Goal: Task Accomplishment & Management: Complete application form

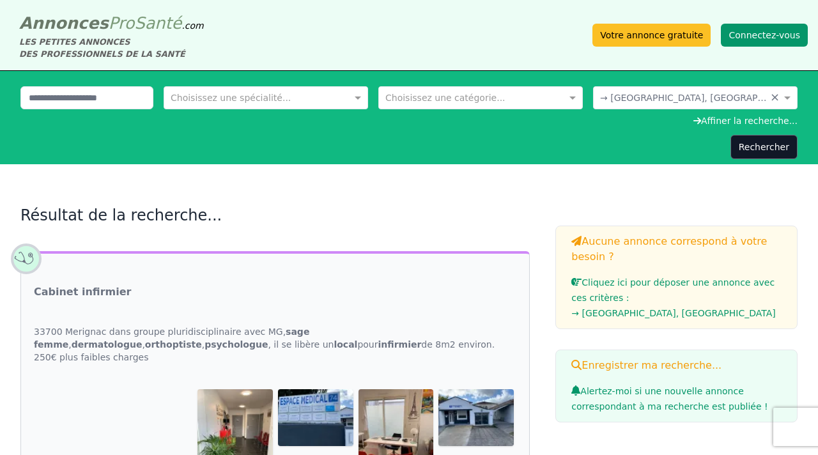
click at [763, 38] on button "Connectez-vous" at bounding box center [764, 35] width 87 height 23
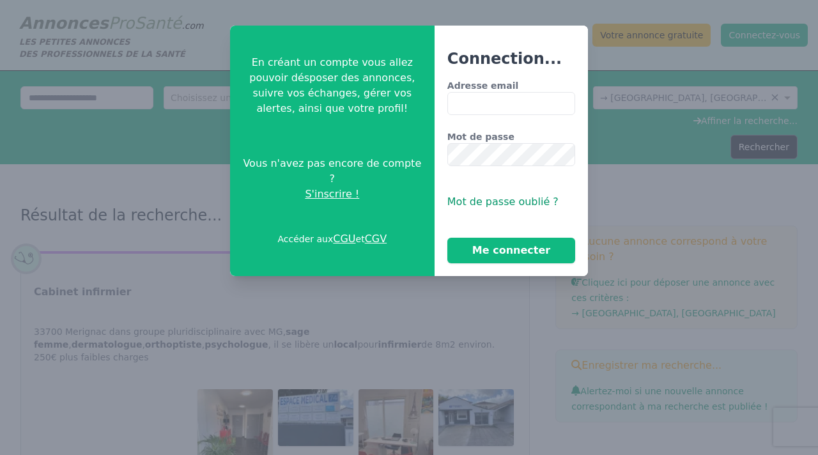
click at [480, 96] on input "Adresse email" at bounding box center [511, 103] width 128 height 23
type input "**********"
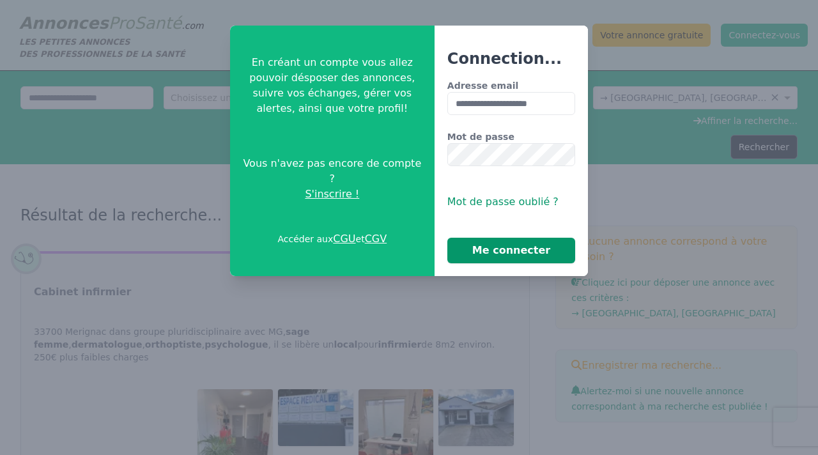
click at [521, 250] on button "Me connecter" at bounding box center [511, 251] width 128 height 26
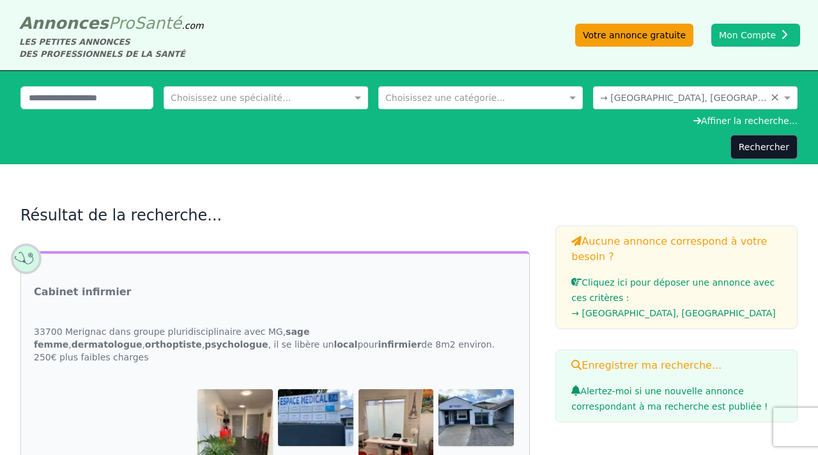
click at [612, 33] on link "Votre annonce gratuite" at bounding box center [634, 35] width 118 height 23
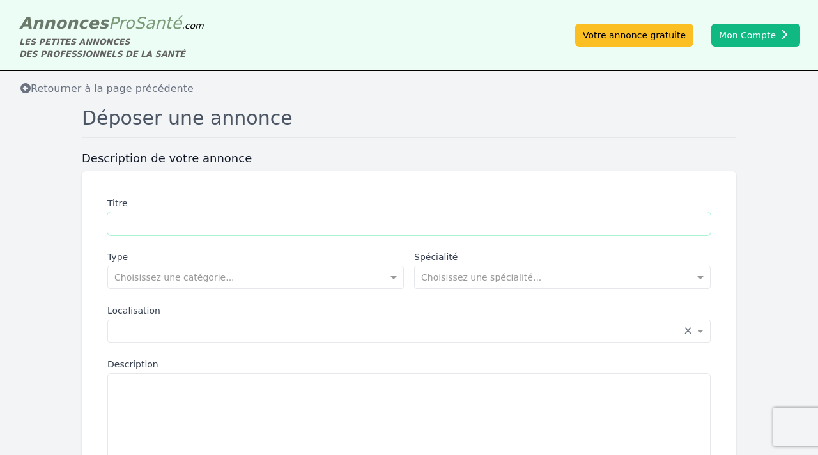
click at [119, 218] on input "Titre" at bounding box center [408, 223] width 603 height 23
type input "**********"
click at [261, 329] on input "text" at bounding box center [395, 329] width 563 height 13
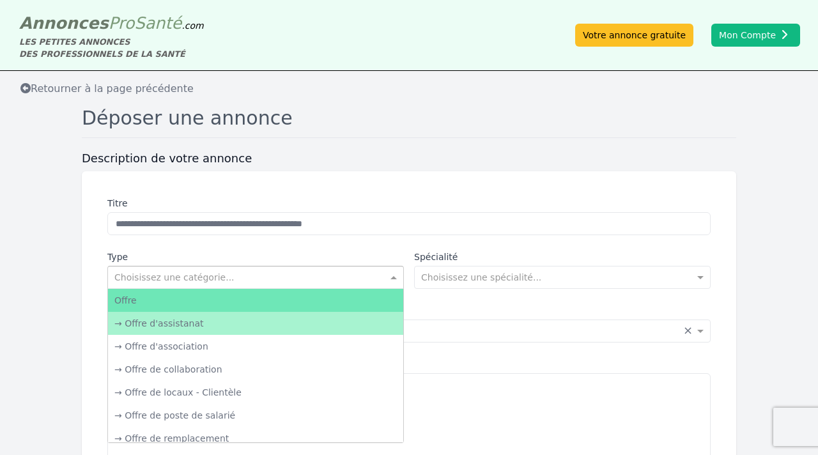
click at [393, 277] on span at bounding box center [395, 277] width 16 height 13
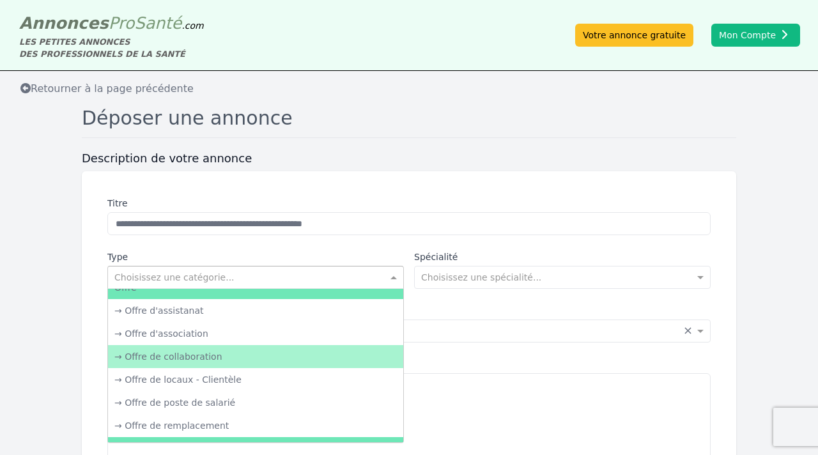
scroll to position [12, 0]
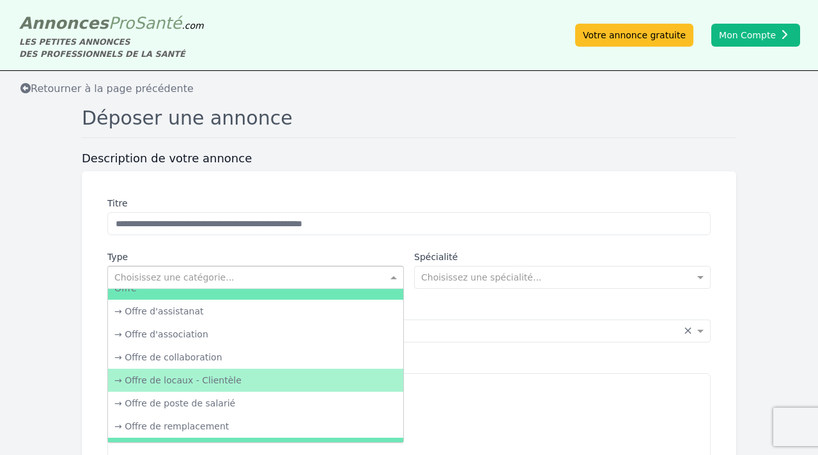
click at [266, 374] on div "→ Offre de locaux - Clientèle" at bounding box center [255, 380] width 295 height 23
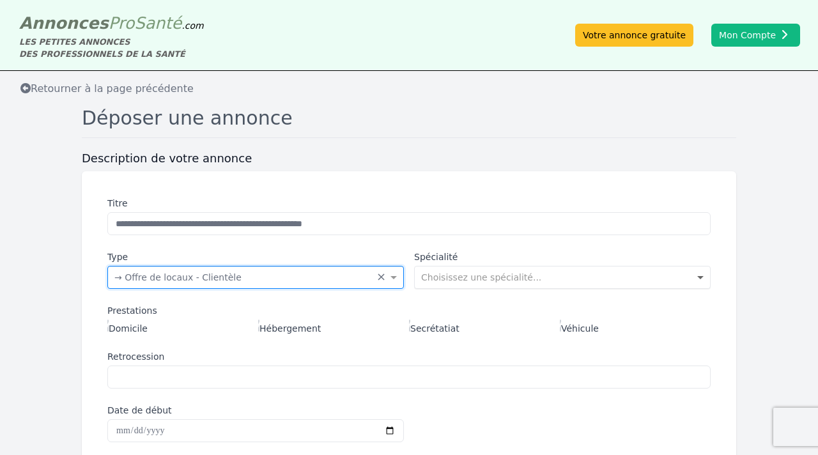
click at [702, 277] on span at bounding box center [702, 277] width 16 height 13
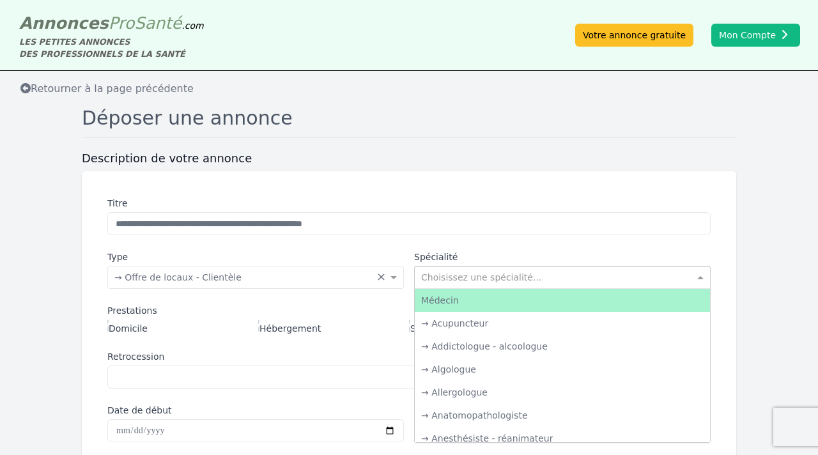
click at [702, 277] on span at bounding box center [702, 277] width 16 height 13
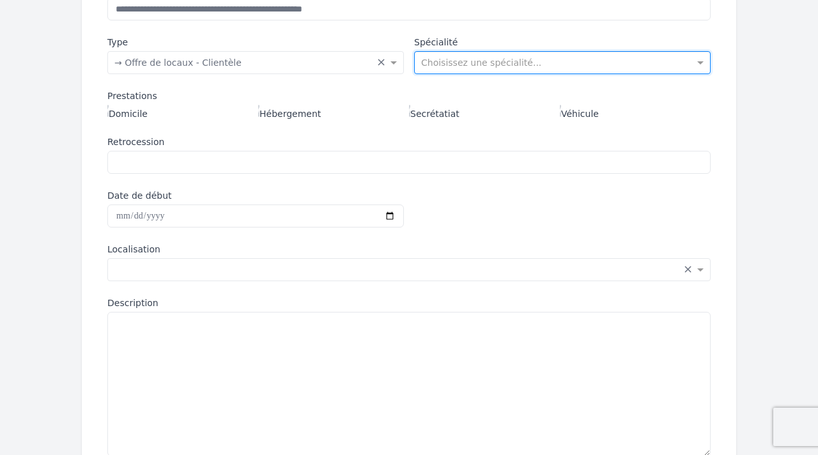
scroll to position [218, 0]
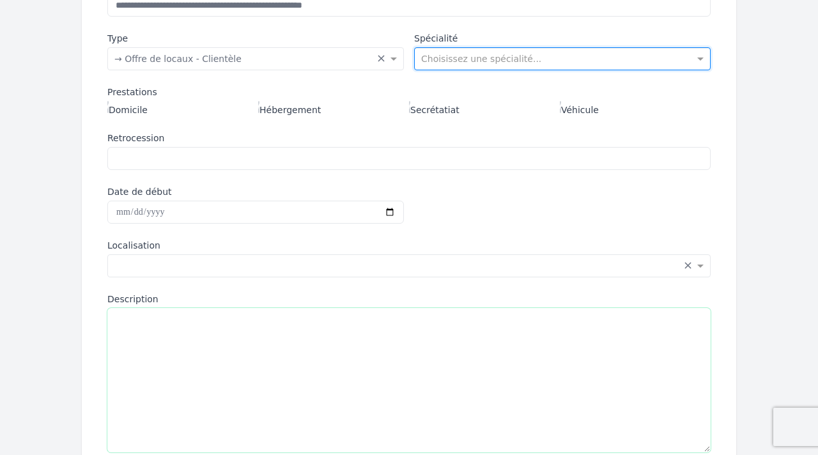
click at [144, 326] on textarea "Description" at bounding box center [408, 380] width 603 height 144
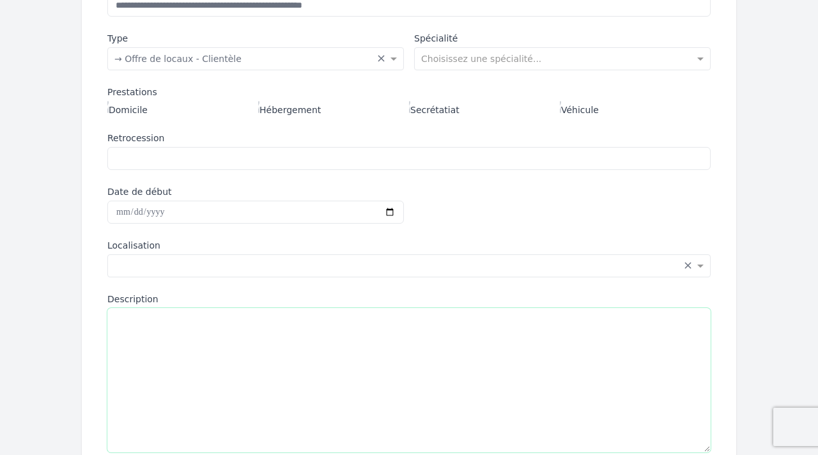
paste textarea "**********"
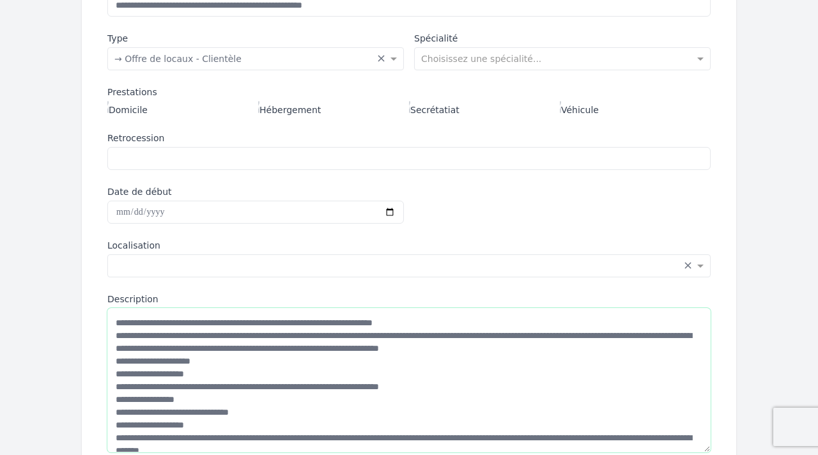
scroll to position [0, 0]
click at [478, 319] on textarea "Description" at bounding box center [408, 380] width 603 height 144
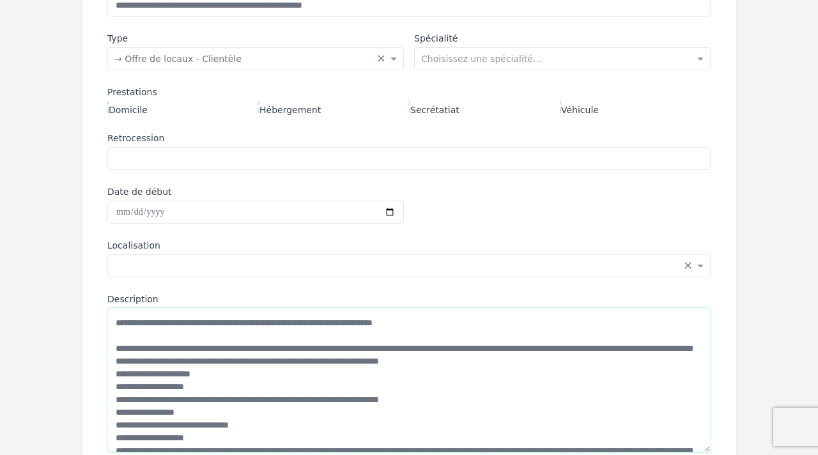
click at [636, 362] on textarea "Description" at bounding box center [408, 380] width 603 height 144
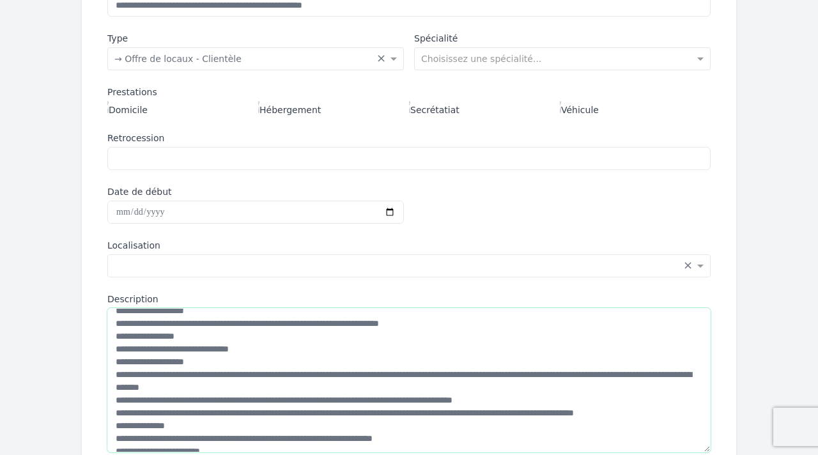
scroll to position [85, 0]
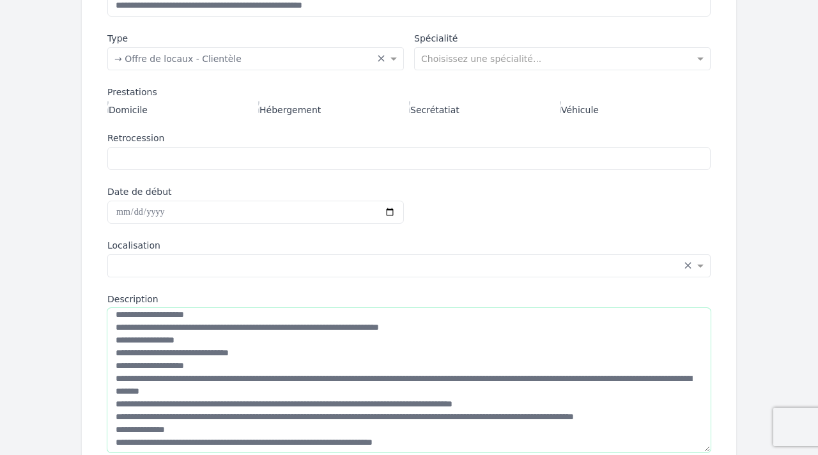
click at [274, 351] on textarea "Description" at bounding box center [408, 380] width 603 height 144
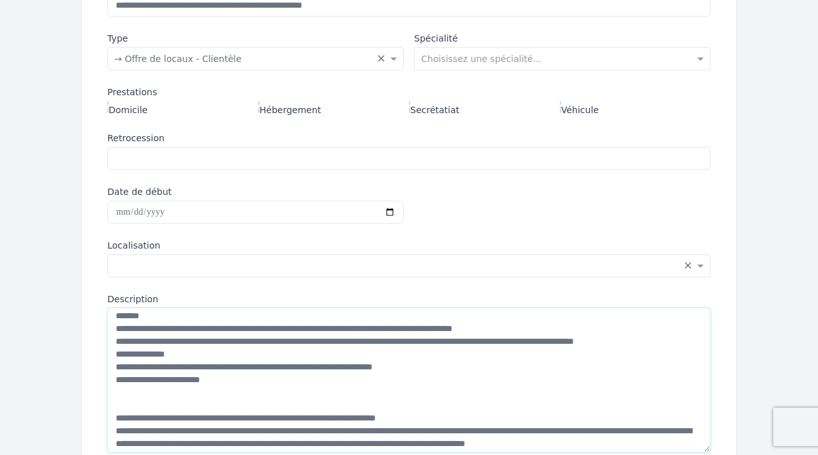
scroll to position [172, 0]
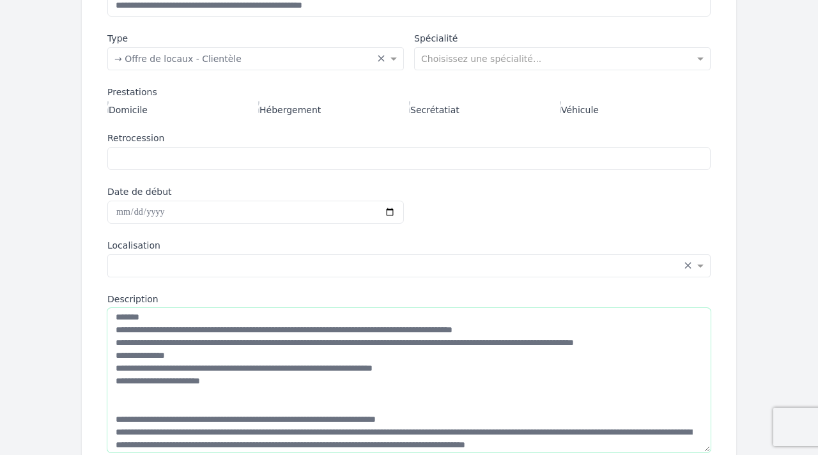
click at [692, 341] on textarea "Description" at bounding box center [408, 380] width 603 height 144
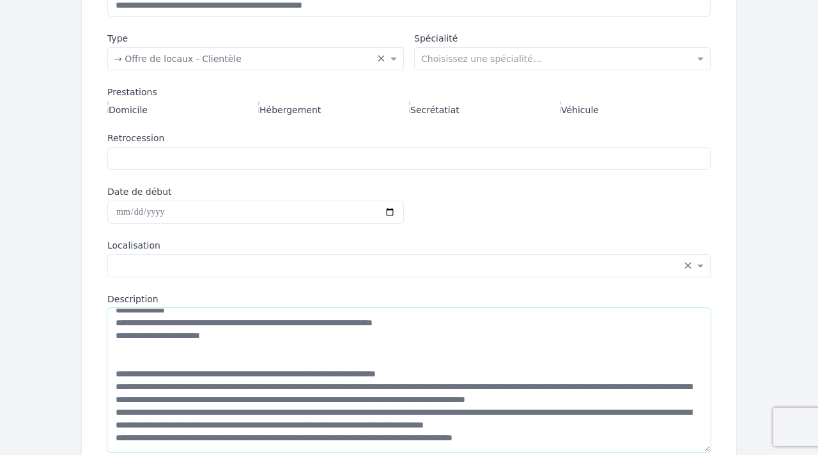
scroll to position [226, 0]
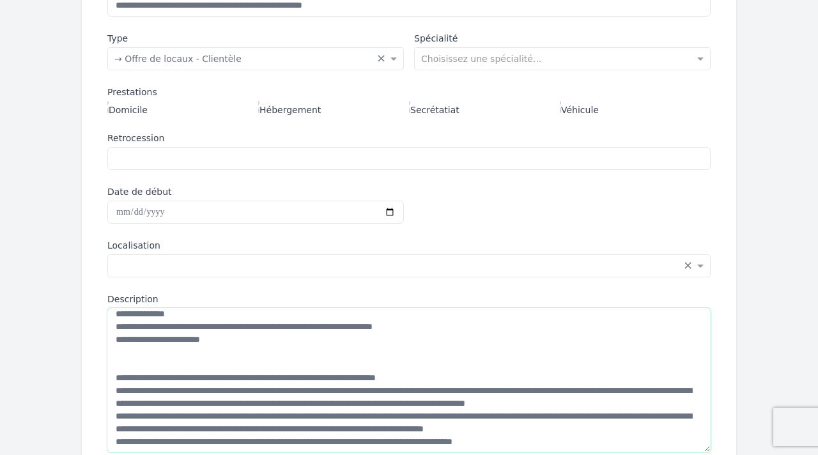
click at [439, 356] on textarea "Description" at bounding box center [408, 380] width 603 height 144
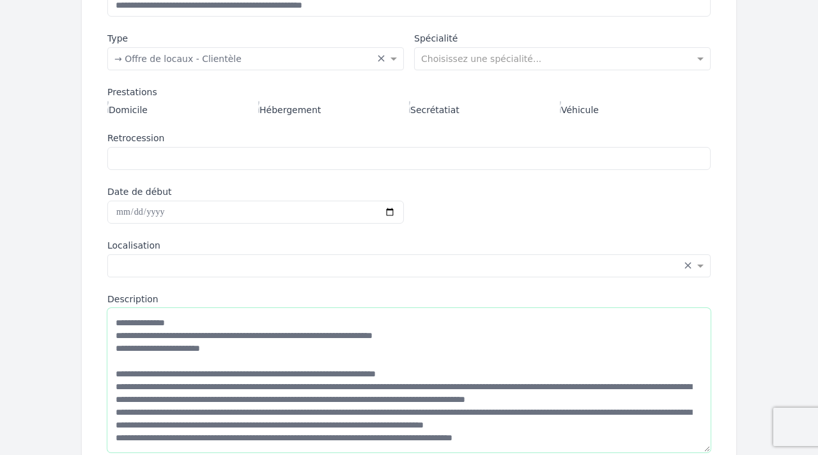
click at [475, 365] on textarea "Description" at bounding box center [408, 380] width 603 height 144
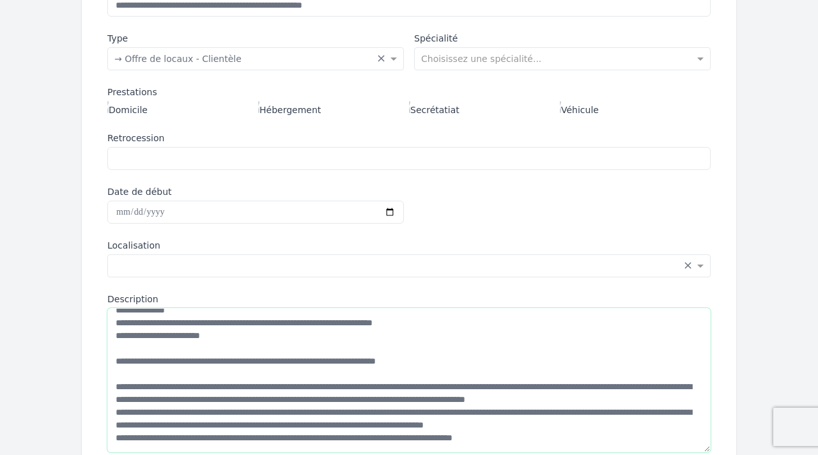
scroll to position [245, 0]
click at [252, 418] on textarea "Description" at bounding box center [408, 380] width 603 height 144
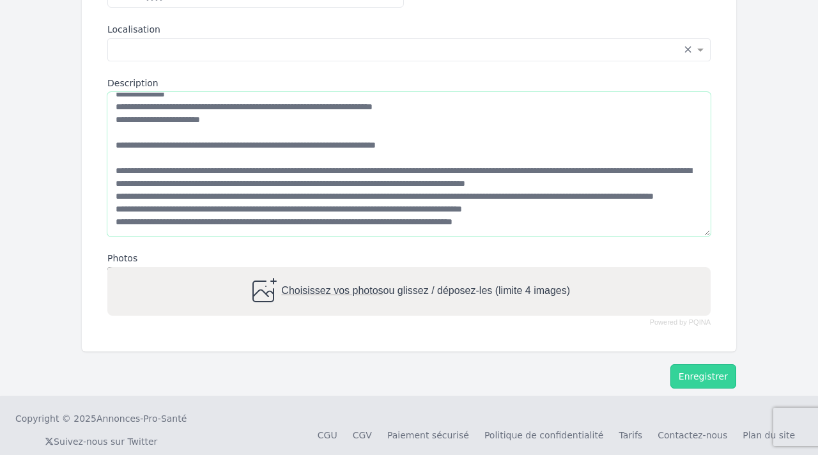
scroll to position [434, 0]
type textarea "**********"
click at [322, 290] on span "Choisissez vos photos" at bounding box center [332, 291] width 102 height 11
click at [322, 271] on input "Choisissez vos photos ou glissez / déposez-les (limite 4 images)" at bounding box center [408, 269] width 603 height 4
type input "**********"
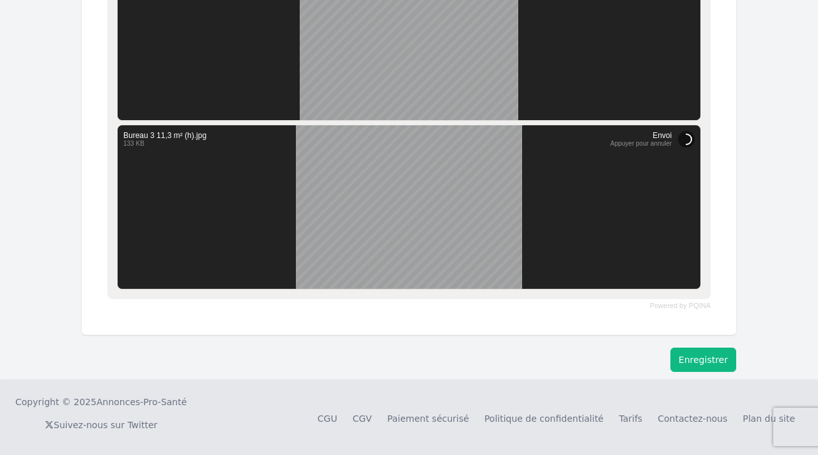
scroll to position [961, 0]
click at [690, 360] on button "Enregistrer" at bounding box center [703, 360] width 66 height 24
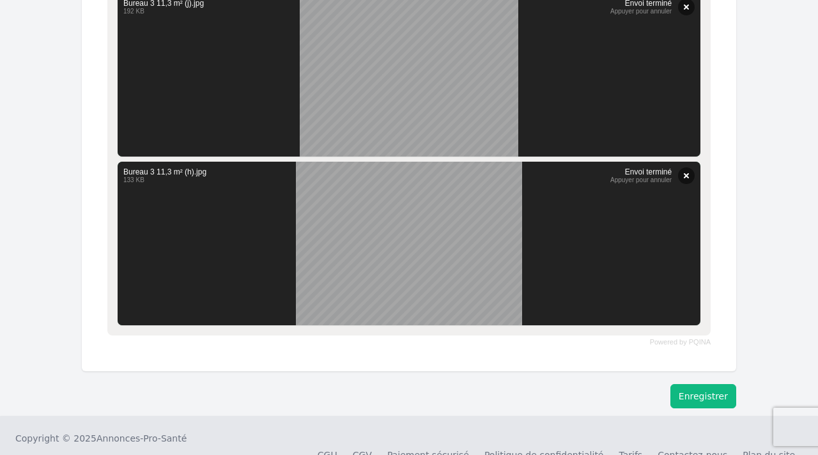
click at [705, 391] on button "Enregistrer" at bounding box center [703, 396] width 66 height 24
click at [692, 396] on button "Enregistrer" at bounding box center [703, 396] width 66 height 24
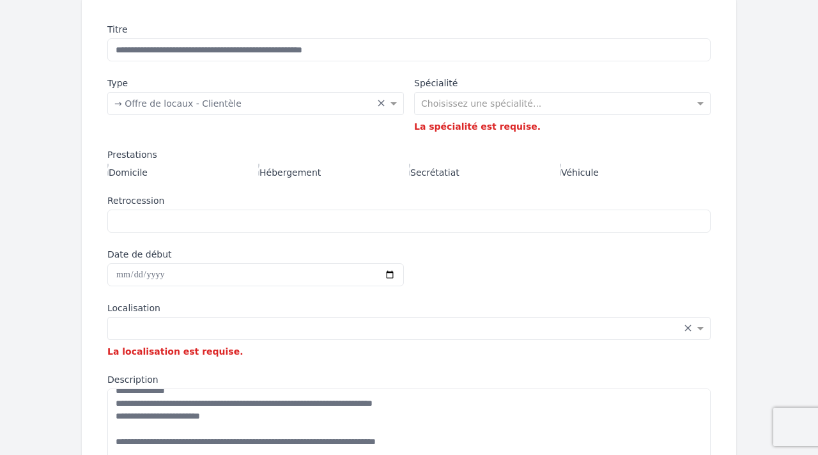
scroll to position [177, 0]
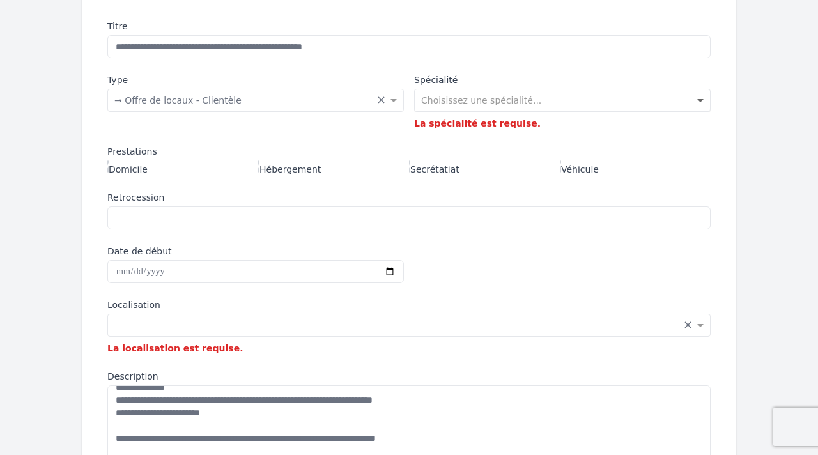
click at [701, 102] on span at bounding box center [702, 100] width 16 height 13
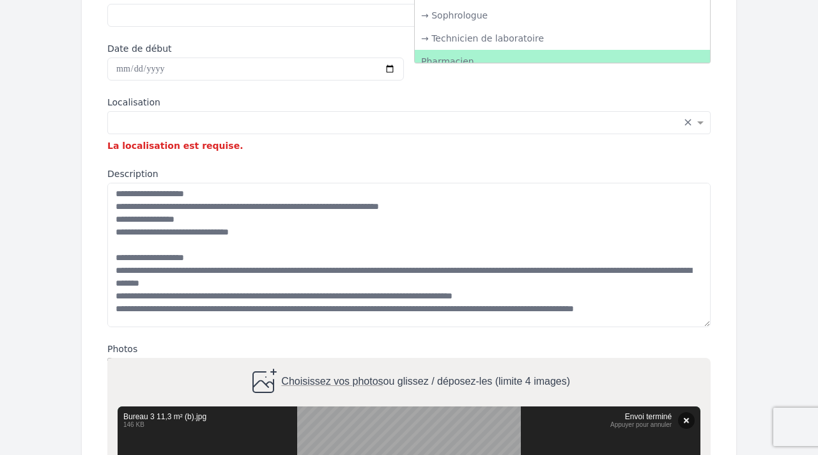
scroll to position [2174, 0]
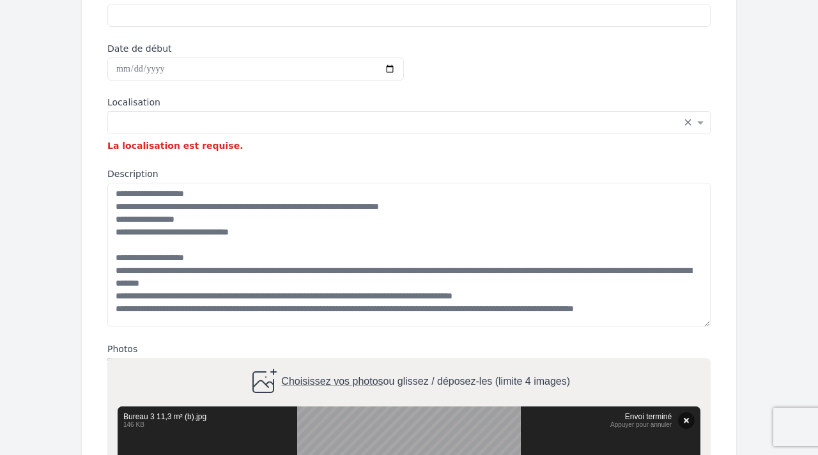
click at [752, 105] on form "**********" at bounding box center [409, 384] width 818 height 1226
click at [302, 121] on input "text" at bounding box center [395, 121] width 563 height 13
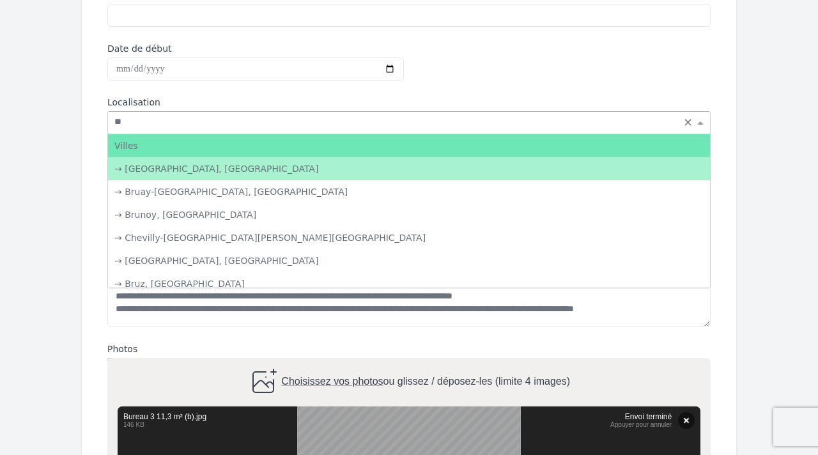
type input "*"
type input "******"
click at [202, 170] on div "→ [GEOGRAPHIC_DATA], [GEOGRAPHIC_DATA]" at bounding box center [409, 168] width 602 height 23
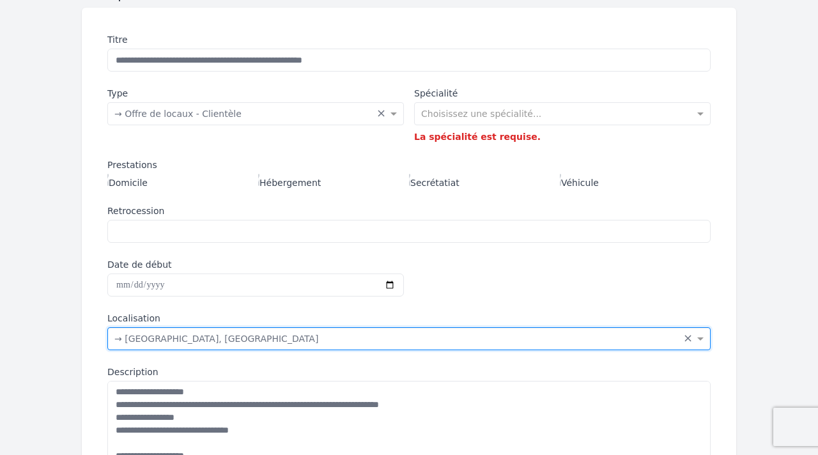
scroll to position [114, 0]
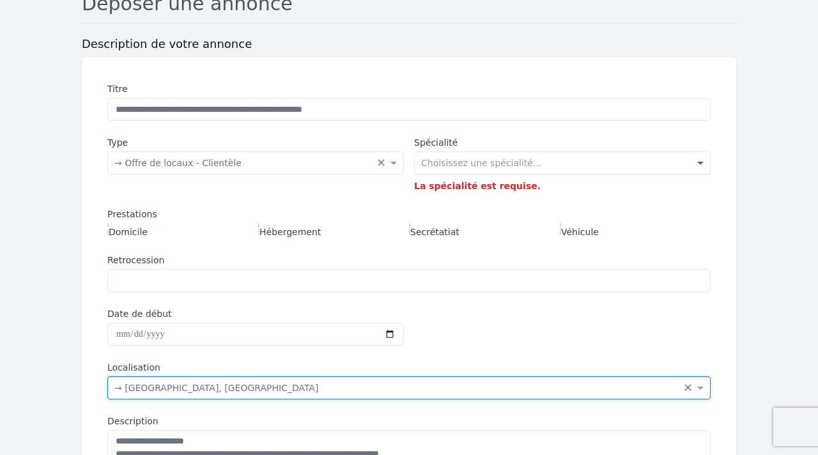
click at [700, 161] on span at bounding box center [702, 163] width 16 height 13
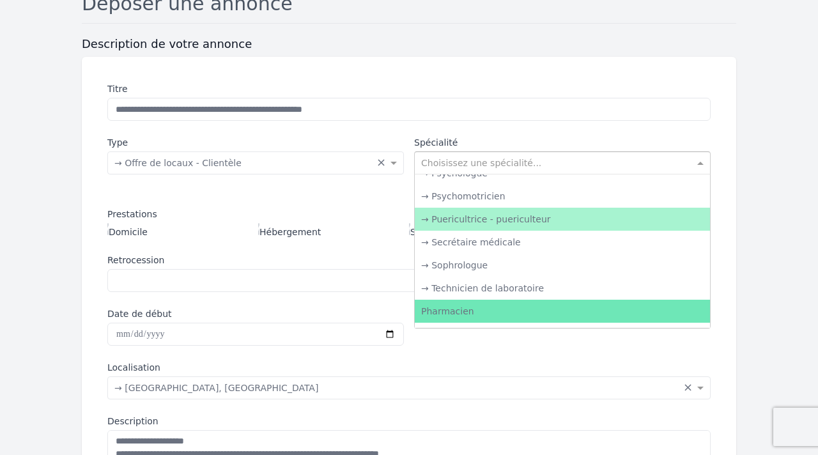
scroll to position [2198, 0]
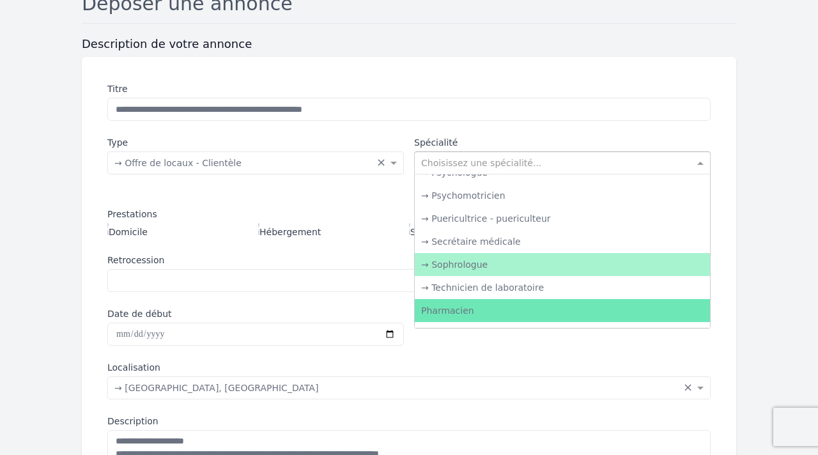
click at [554, 258] on div "→ Sophrologue" at bounding box center [562, 264] width 295 height 23
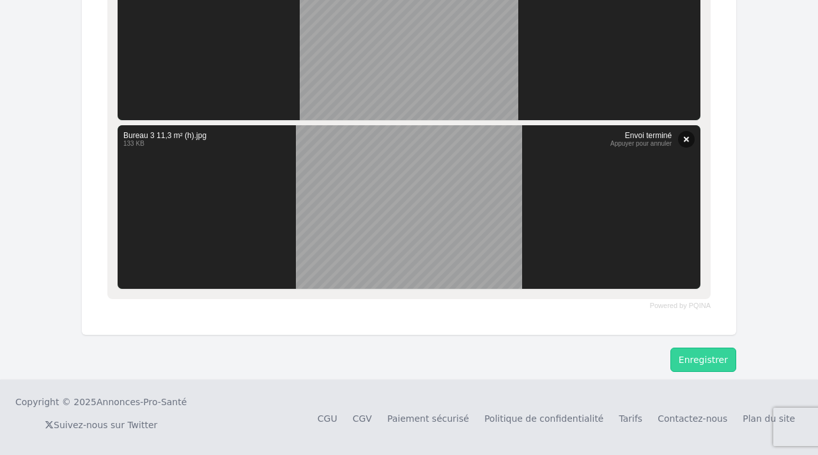
scroll to position [961, 0]
click at [703, 360] on button "Enregistrer" at bounding box center [703, 360] width 66 height 24
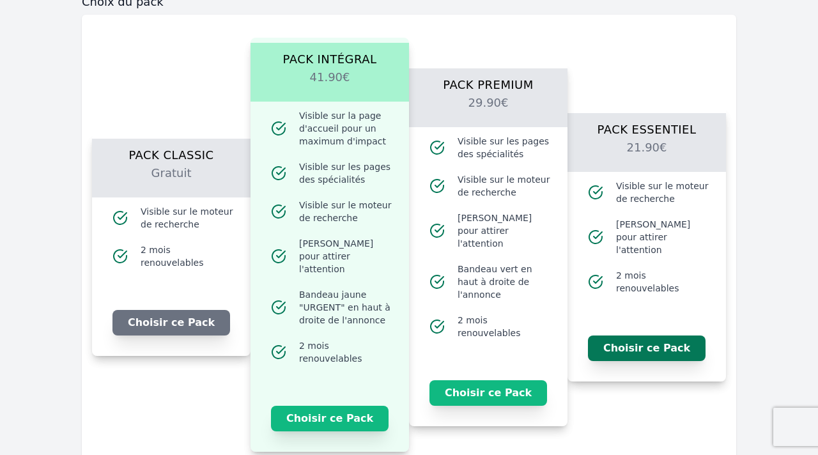
scroll to position [1341, 0]
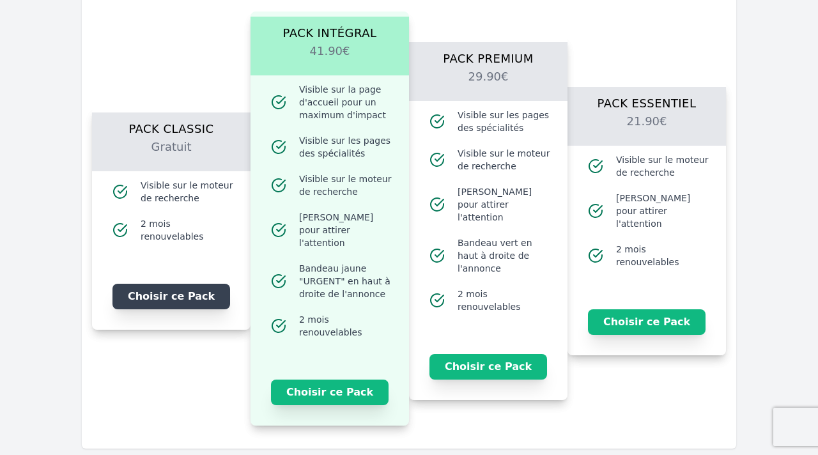
click at [165, 284] on button "Choisir ce Pack" at bounding box center [171, 297] width 118 height 26
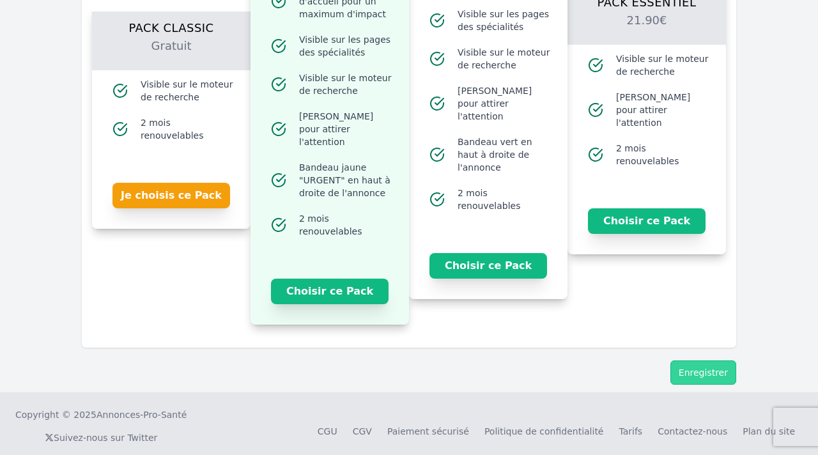
scroll to position [1442, 0]
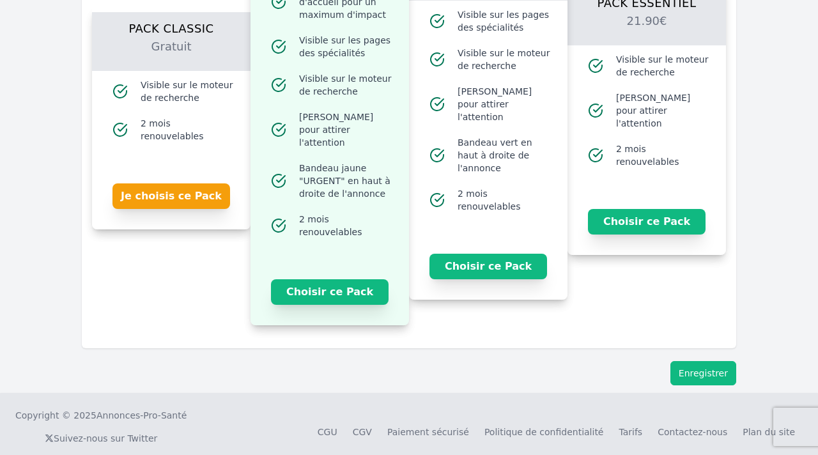
click at [698, 361] on button "Enregistrer" at bounding box center [703, 373] width 66 height 24
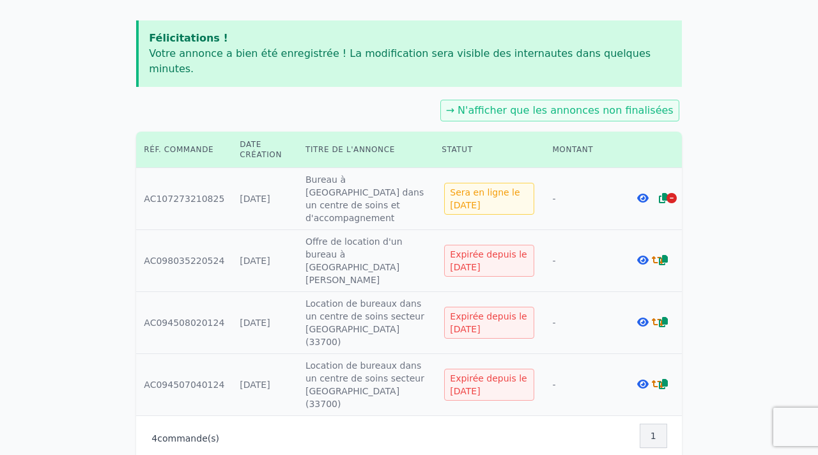
scroll to position [153, 0]
click at [671, 194] on icon at bounding box center [671, 199] width 10 height 10
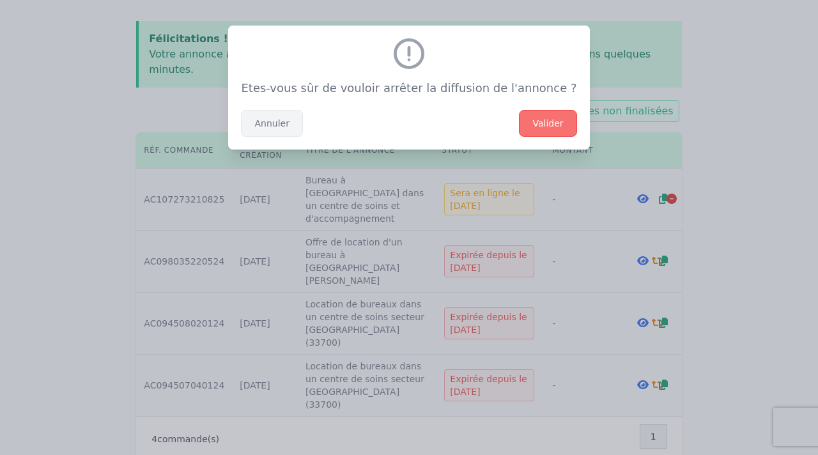
click at [293, 125] on button "Annuler" at bounding box center [271, 123] width 61 height 27
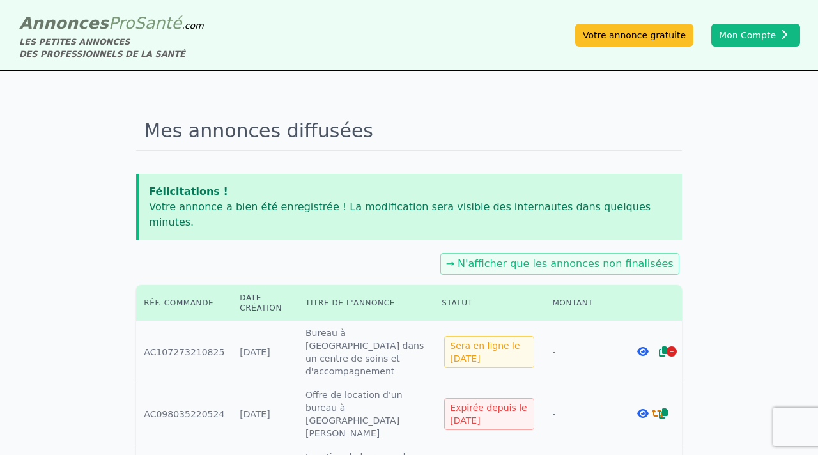
scroll to position [0, 0]
